Goal: Complete application form: Complete application form

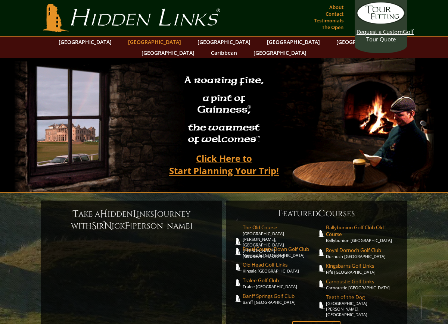
click at [137, 45] on link "[GEOGRAPHIC_DATA]" at bounding box center [154, 42] width 60 height 11
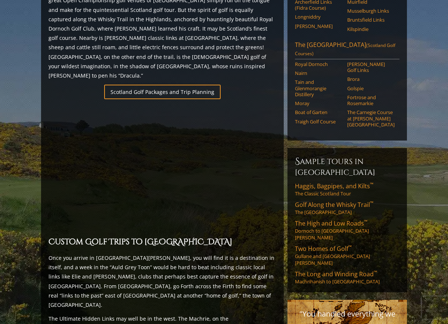
scroll to position [478, 0]
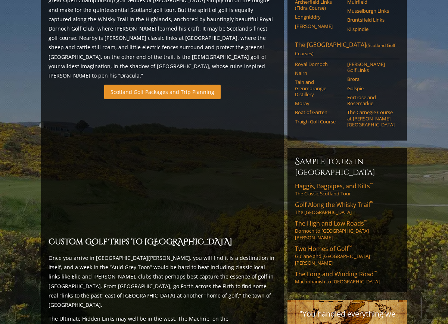
click at [161, 85] on link "Scotland Golf Packages and Trip Planning" at bounding box center [162, 92] width 116 height 15
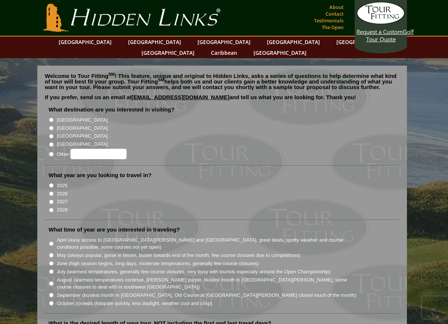
click at [53, 118] on input "[GEOGRAPHIC_DATA]" at bounding box center [51, 120] width 5 height 5
radio input "true"
click at [51, 126] on input "[GEOGRAPHIC_DATA]" at bounding box center [51, 128] width 5 height 5
radio input "true"
click at [50, 191] on input "2026" at bounding box center [51, 193] width 5 height 5
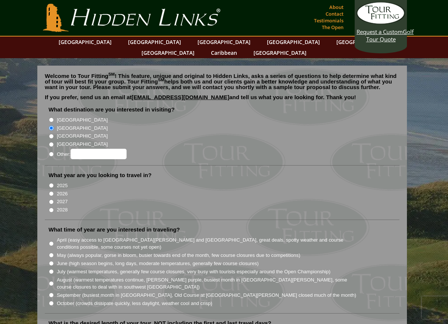
radio input "true"
click at [52, 253] on input "May (always popular, gorse in bloom, busier towards end of the month, few cours…" at bounding box center [51, 255] width 5 height 5
radio input "true"
click at [384, 276] on li "August (warmest temperatures continue, heather bright purple, busiest month in …" at bounding box center [225, 283] width 353 height 15
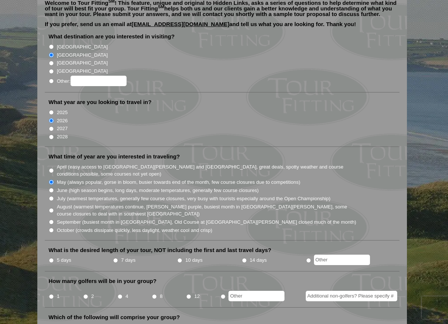
scroll to position [75, 0]
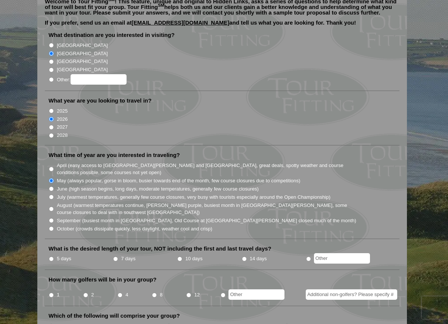
click at [180, 257] on input "10 days" at bounding box center [179, 259] width 5 height 5
radio input "true"
click at [122, 289] on li "4" at bounding box center [134, 293] width 34 height 15
click at [122, 293] on input "4" at bounding box center [120, 295] width 5 height 5
radio input "true"
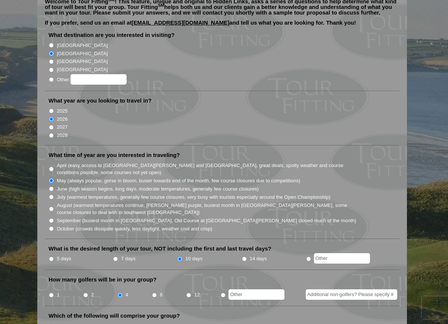
click at [293, 312] on li "Which of the following will comprise your group? Gentlemen only Ladies only Cou…" at bounding box center [222, 324] width 355 height 24
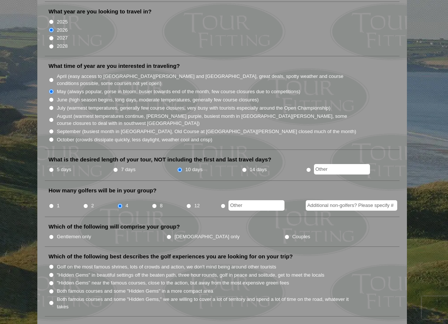
scroll to position [164, 0]
click at [284, 234] on input "Couples" at bounding box center [286, 236] width 5 height 5
radio input "true"
click at [54, 287] on li "Both famous courses and some "Hidden Gems" in a more compact area" at bounding box center [225, 291] width 353 height 8
click at [49, 289] on input "Both famous courses and some "Hidden Gems" in a more compact area" at bounding box center [51, 291] width 5 height 5
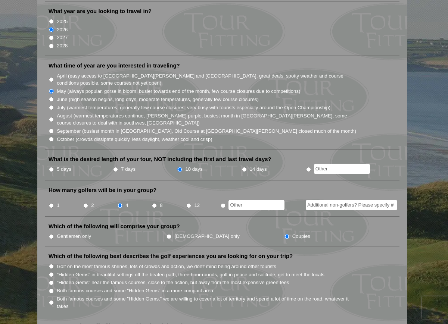
radio input "true"
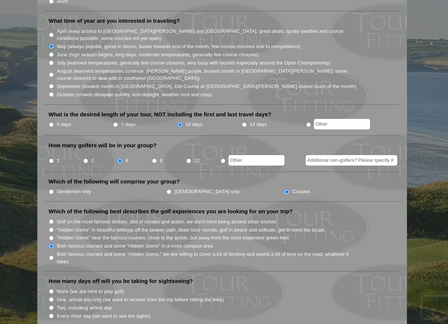
scroll to position [224, 0]
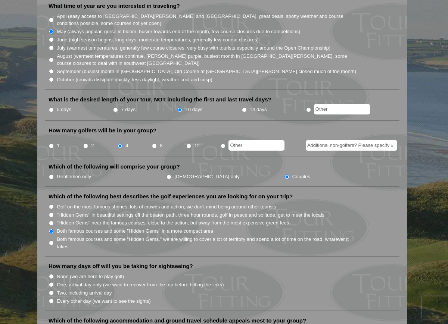
click at [52, 291] on input "Two, including arrival day" at bounding box center [51, 293] width 5 height 5
radio input "true"
click at [49, 299] on input "Every other day (we want to see the sights)" at bounding box center [51, 301] width 5 height 5
radio input "true"
click at [49, 274] on input "None (we are here to play golf)" at bounding box center [51, 276] width 5 height 5
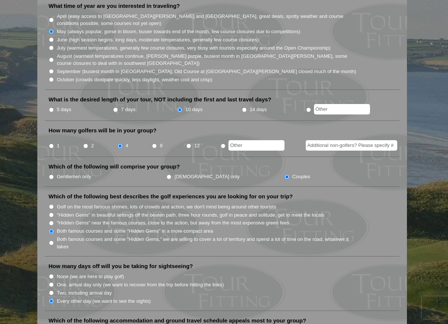
radio input "true"
click at [49, 283] on input "One, arrival day only (we want to recover from the trip before hitting the link…" at bounding box center [51, 285] width 5 height 5
radio input "true"
click at [49, 291] on input "Two, including arrival day" at bounding box center [51, 293] width 5 height 5
radio input "true"
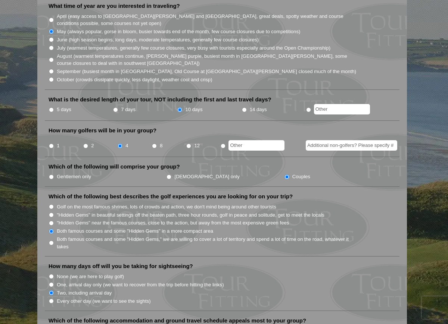
click at [331, 273] on li "None (we are here to play golf)" at bounding box center [225, 277] width 353 height 8
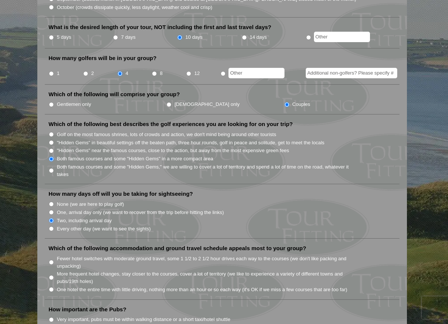
scroll to position [299, 0]
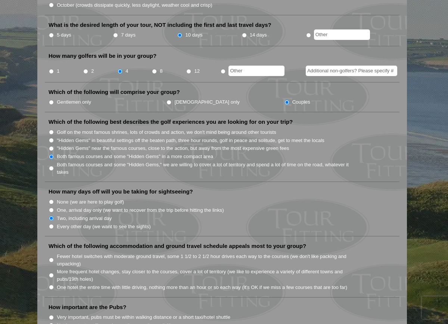
click at [53, 224] on input "Every other day (we want to see the sights)" at bounding box center [51, 226] width 5 height 5
radio input "true"
click at [54, 253] on li "Fewer hotel switches with moderate ground travel, some 1 1/2 to 2 1/2 hour driv…" at bounding box center [225, 259] width 353 height 15
click at [52, 258] on input "Fewer hotel switches with moderate ground travel, some 1 1/2 to 2 1/2 hour driv…" at bounding box center [51, 260] width 5 height 5
radio input "true"
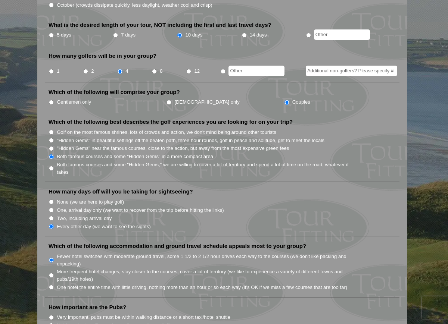
click at [274, 304] on li "How important are the Pubs? Very important, pubs must be within walking distanc…" at bounding box center [222, 324] width 355 height 40
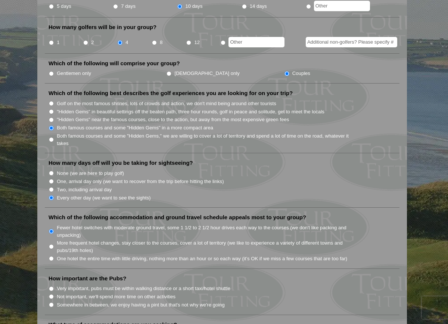
scroll to position [328, 0]
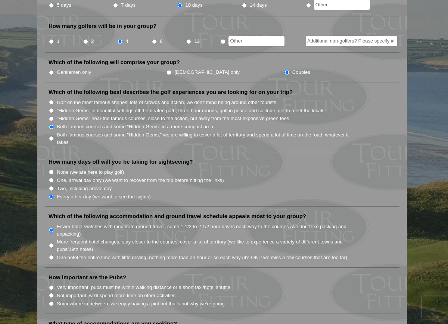
click at [52, 302] on input "Somewhere in between, we enjoy having a pint but that's not why we're going" at bounding box center [51, 304] width 5 height 5
radio input "true"
click at [252, 283] on li "Very important, pubs must be within walking distance or a short taxi/hotel shut…" at bounding box center [225, 287] width 353 height 8
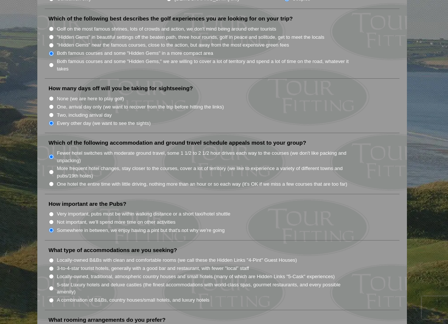
scroll to position [403, 0]
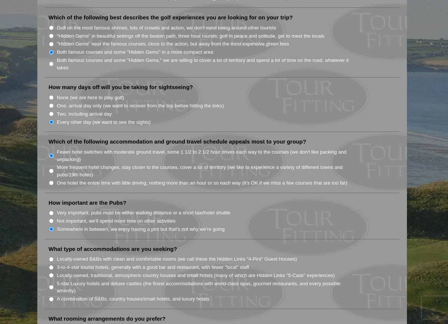
click at [51, 297] on input "A combination of B&Bs, country houses/small hotels, and luxury hotels" at bounding box center [51, 299] width 5 height 5
radio input "true"
click at [367, 246] on li "What type of accommodations are you seeking? Locally-owned B&Bs with clean and …" at bounding box center [222, 278] width 355 height 64
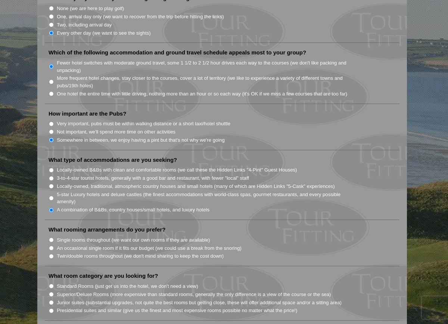
scroll to position [493, 0]
click at [52, 254] on input "Twin/double rooms throughout (we don't mind sharing to keep the cost down)" at bounding box center [51, 256] width 5 height 5
radio input "true"
click at [52, 300] on input "Junior suites (substantial upgrades, not quite the best rooms but getting close…" at bounding box center [51, 302] width 5 height 5
radio input "true"
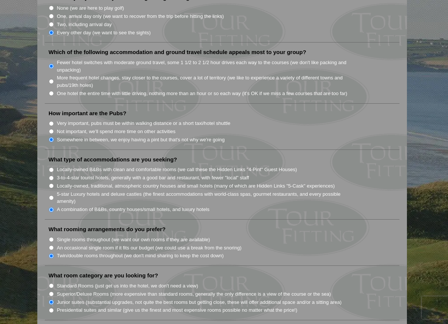
click at [381, 206] on li "What type of accommodations are you seeking? Locally-owned B&Bs with clean and …" at bounding box center [222, 188] width 355 height 64
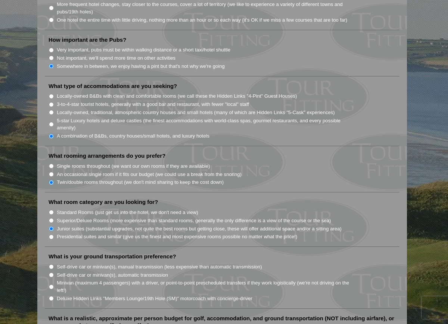
scroll to position [567, 0]
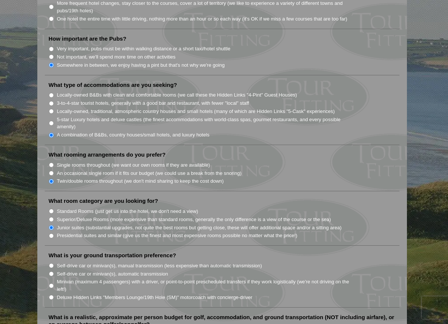
click at [50, 272] on input "Self-drive car or minivan(s), automatic transmission" at bounding box center [51, 274] width 5 height 5
radio input "true"
click at [384, 270] on li "Self-drive car or minivan(s), automatic transmission" at bounding box center [225, 274] width 353 height 8
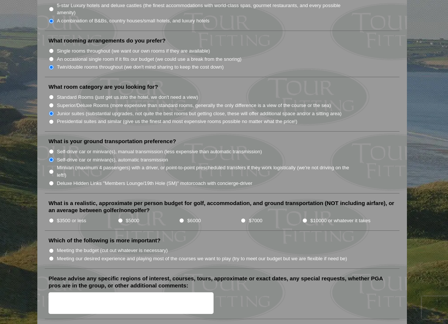
scroll to position [687, 0]
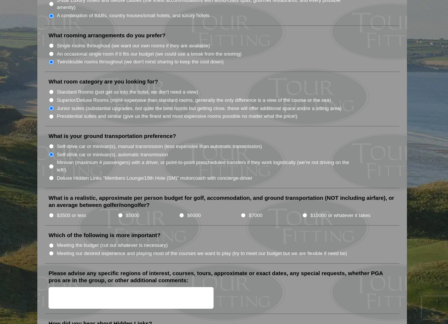
click at [180, 213] on input "$6000" at bounding box center [181, 215] width 5 height 5
radio input "true"
click at [52, 251] on input "Meeting our desired experience and playing most of the courses we want to play …" at bounding box center [51, 253] width 5 height 5
radio input "true"
click at [49, 243] on input "Meeting the budget (cut out whatever is necessary)" at bounding box center [51, 245] width 5 height 5
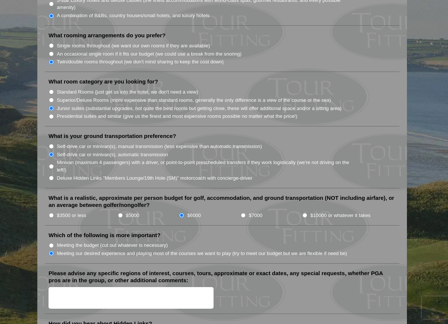
radio input "true"
click at [49, 251] on input "Meeting our desired experience and playing most of the courses we want to play …" at bounding box center [51, 253] width 5 height 5
radio input "true"
click at [66, 287] on textarea "Please advise any specific regions of interest, courses, tours, approximate or …" at bounding box center [131, 298] width 165 height 22
click at [273, 302] on li "Please advise any specific regions of interest, courses, tours, approximate or …" at bounding box center [222, 292] width 355 height 45
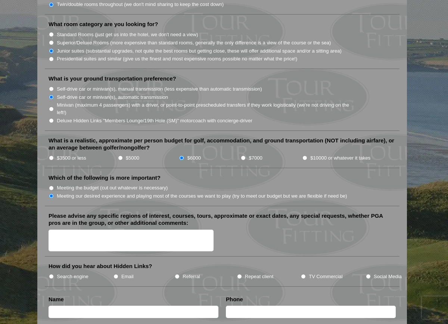
scroll to position [747, 0]
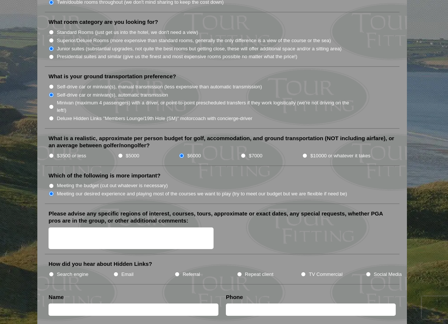
click at [303, 272] on input "TV Commercial" at bounding box center [303, 274] width 5 height 5
radio input "true"
click at [369, 272] on input "Social Media" at bounding box center [368, 274] width 5 height 5
radio input "true"
click at [304, 272] on input "TV Commercial" at bounding box center [303, 274] width 5 height 5
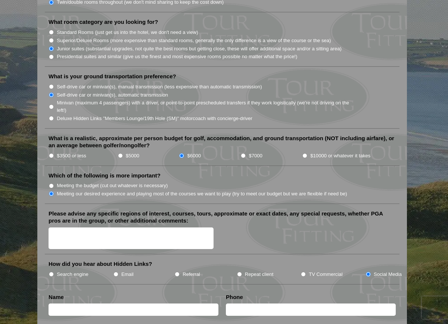
radio input "true"
click at [366, 272] on input "Social Media" at bounding box center [368, 274] width 5 height 5
radio input "true"
click at [303, 272] on input "TV Commercial" at bounding box center [303, 274] width 5 height 5
radio input "true"
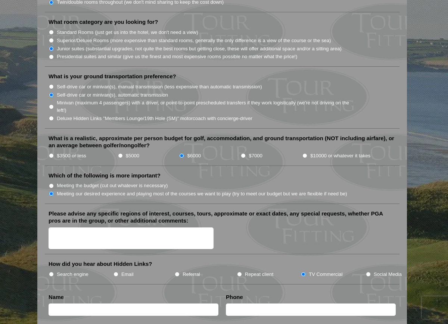
click at [73, 304] on input "text" at bounding box center [134, 310] width 170 height 12
type input "Mark Butts"
type input "6782344453"
type input "mark.foothillsiga@gmail.com"
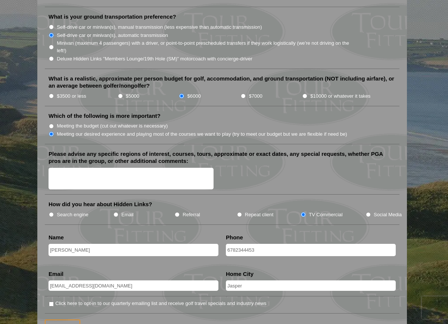
scroll to position [821, 0]
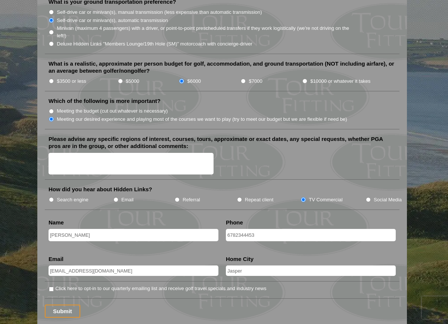
click at [252, 266] on input "Jasper" at bounding box center [311, 271] width 170 height 10
type input "Jasper, GA"
click at [52, 287] on input "Click here to opt-in to our quarterly emailing list and receive golf travel spe…" at bounding box center [51, 289] width 5 height 5
checkbox input "true"
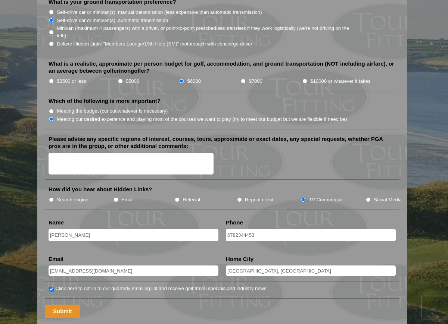
click at [66, 305] on input "Submit" at bounding box center [62, 311] width 35 height 13
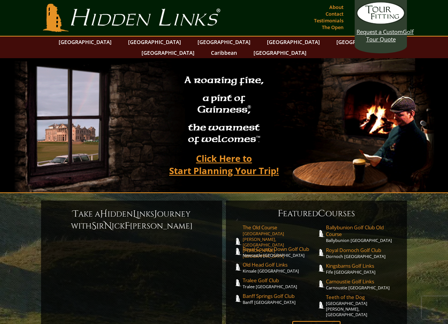
click at [252, 224] on link "The Old Course St. Andrews Links, St. Andrews Scotland" at bounding box center [280, 241] width 74 height 35
